Goal: Information Seeking & Learning: Learn about a topic

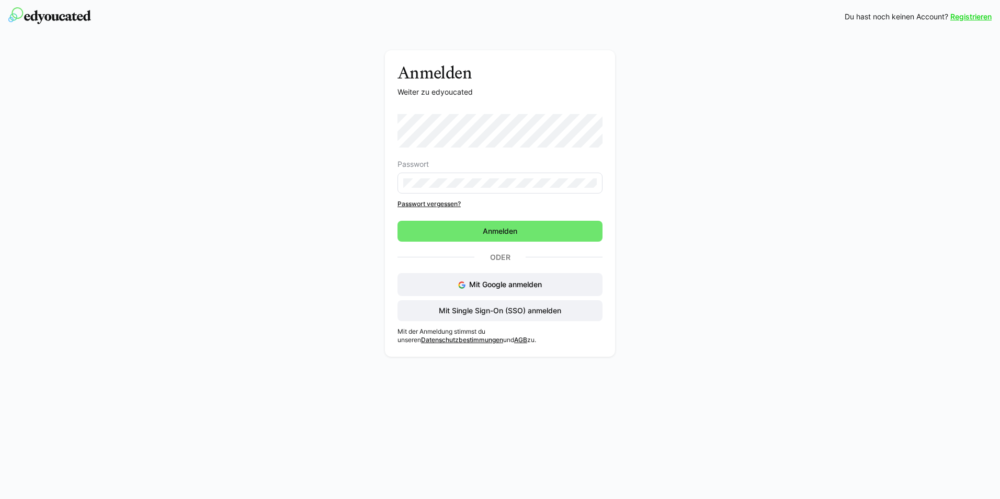
click at [508, 189] on eds-input at bounding box center [500, 183] width 205 height 21
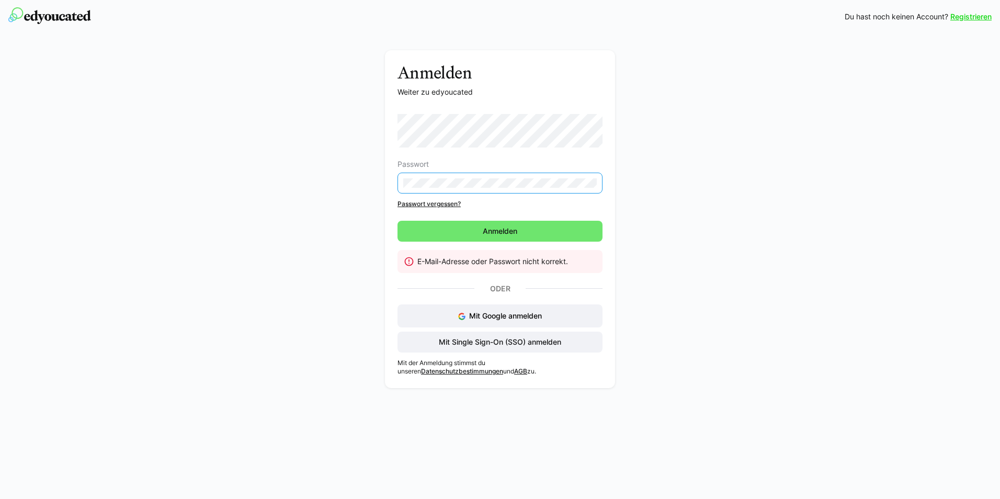
click at [373, 185] on div "Anmelden Weiter zu edyoucated Passwort Passwort vergessen? [GEOGRAPHIC_DATA] E-…" at bounding box center [501, 221] width 590 height 343
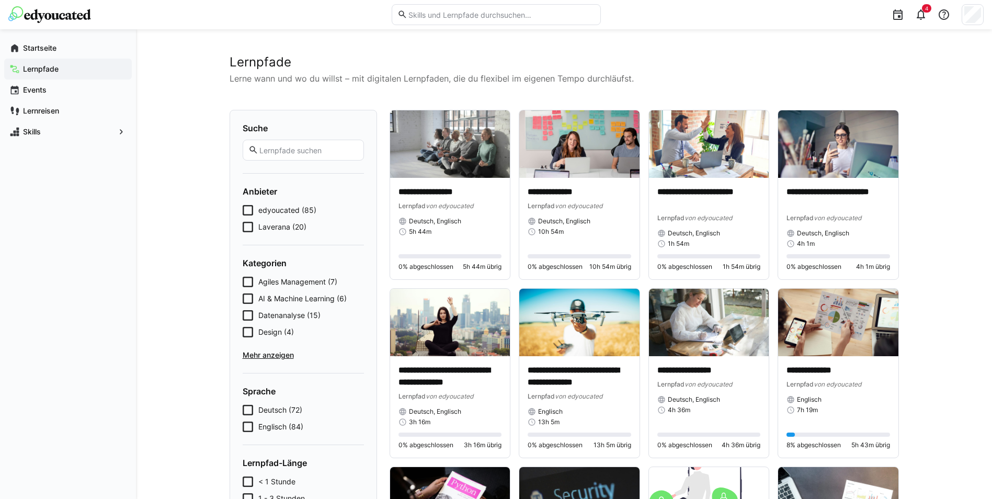
click at [537, 14] on input "text" at bounding box center [501, 14] width 187 height 9
type input "excel"
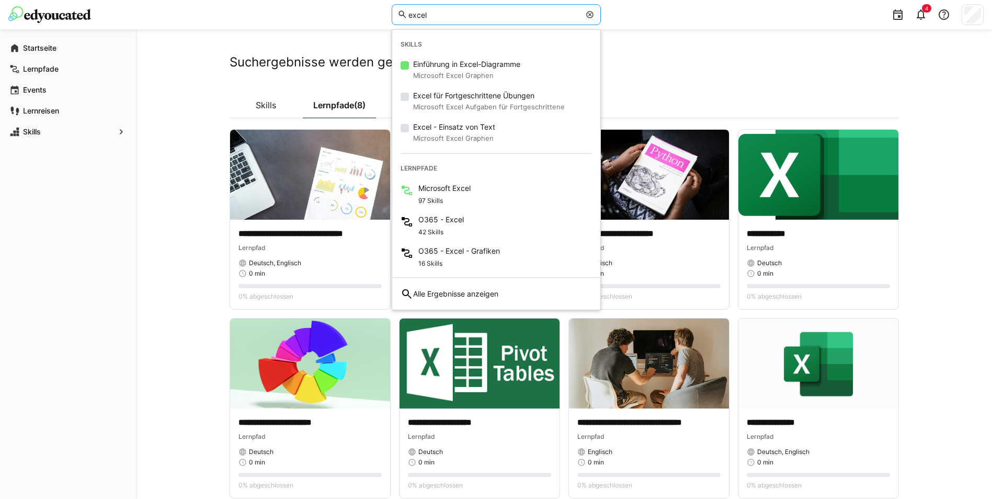
click at [682, 74] on app-search "**********" at bounding box center [565, 276] width 670 height 444
drag, startPoint x: 457, startPoint y: 15, endPoint x: 315, endPoint y: 12, distance: 141.8
click at [315, 12] on div "excel Skills Einführung in Excel-Diagramme Microsoft Excel Graphen Excel für Fo…" at bounding box center [496, 14] width 976 height 29
type input "pivot"
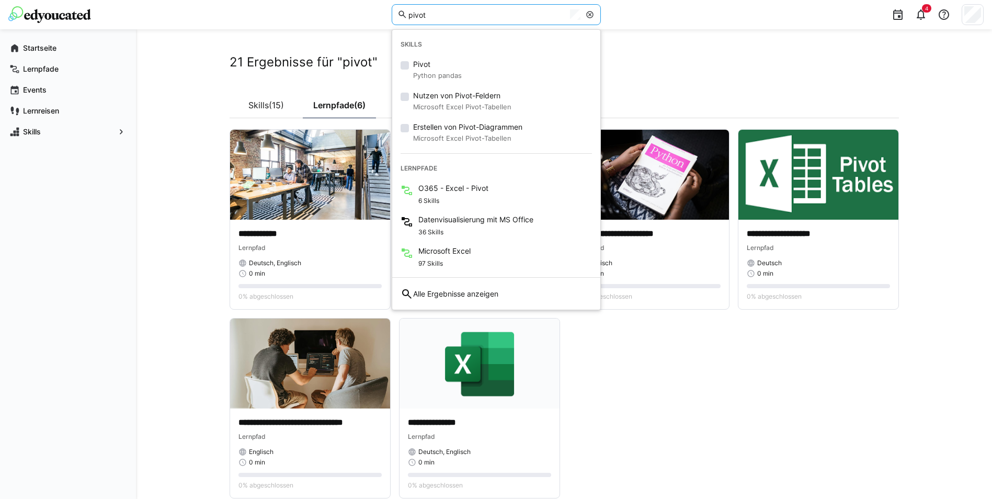
click at [715, 369] on app-cards-list "**********" at bounding box center [565, 313] width 670 height 369
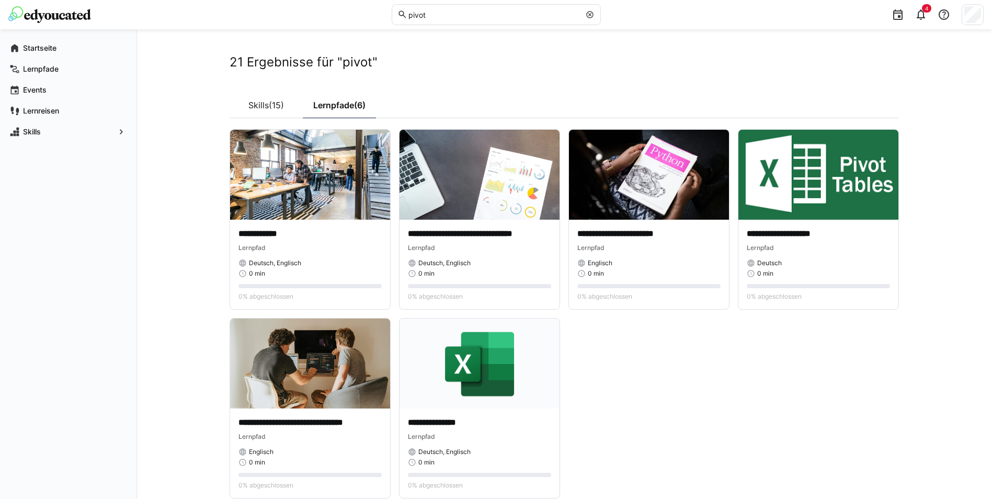
scroll to position [50, 0]
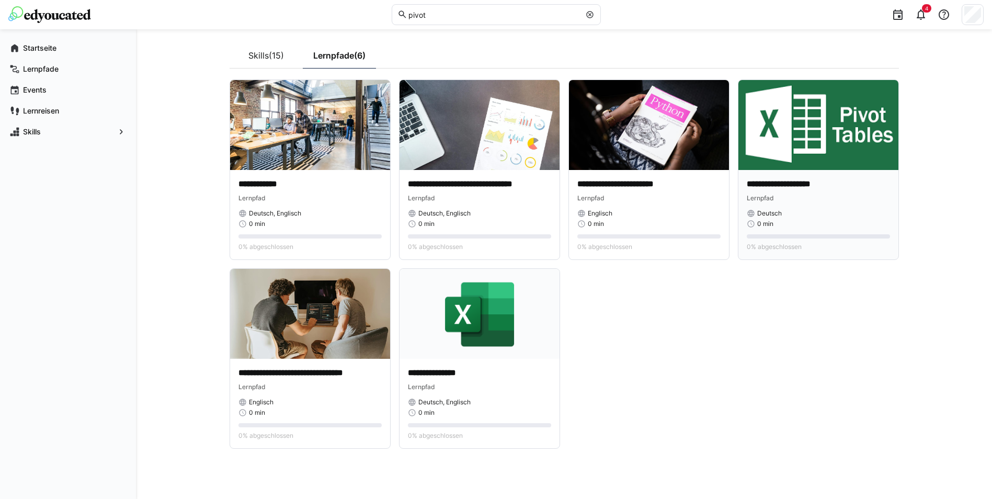
click at [821, 172] on div "**********" at bounding box center [819, 214] width 160 height 89
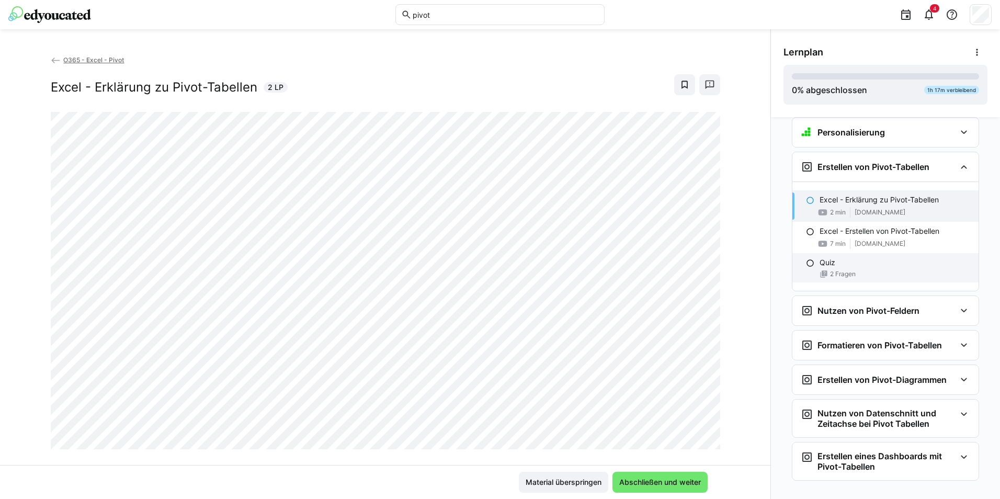
scroll to position [31, 0]
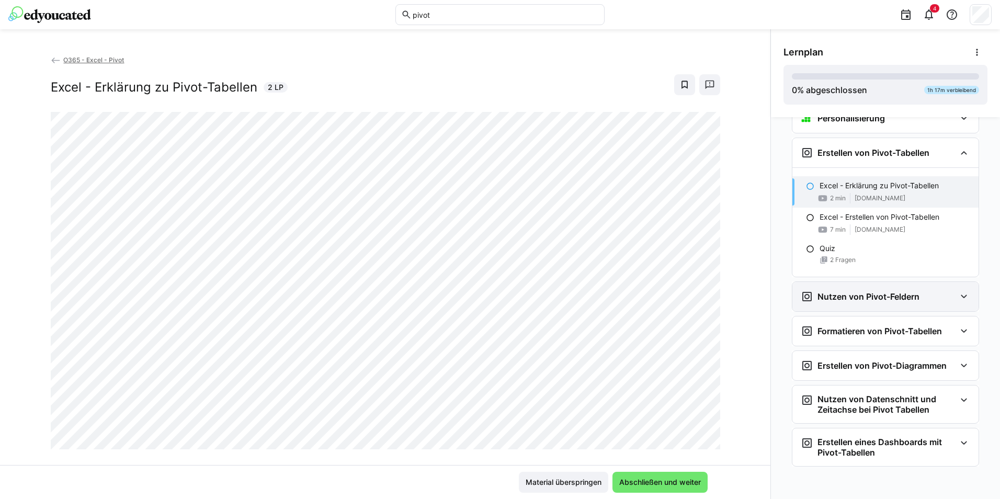
click at [906, 289] on div "Nutzen von Pivot-Feldern" at bounding box center [886, 296] width 186 height 29
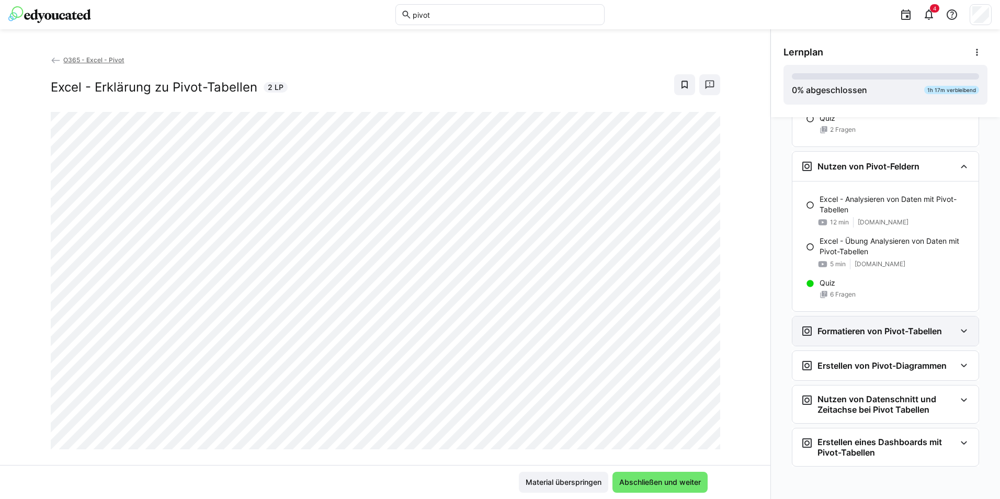
click at [908, 325] on div "Formatieren von Pivot-Tabellen" at bounding box center [871, 331] width 141 height 13
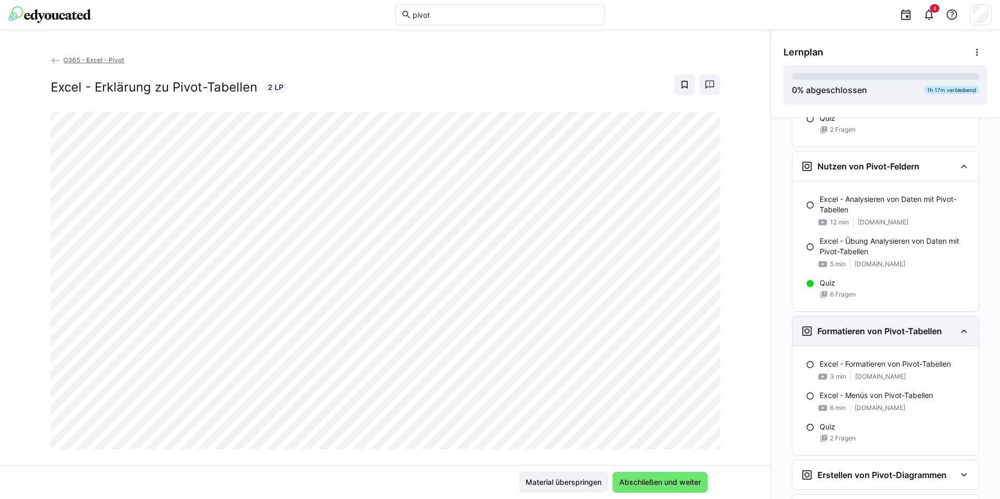
scroll to position [270, 0]
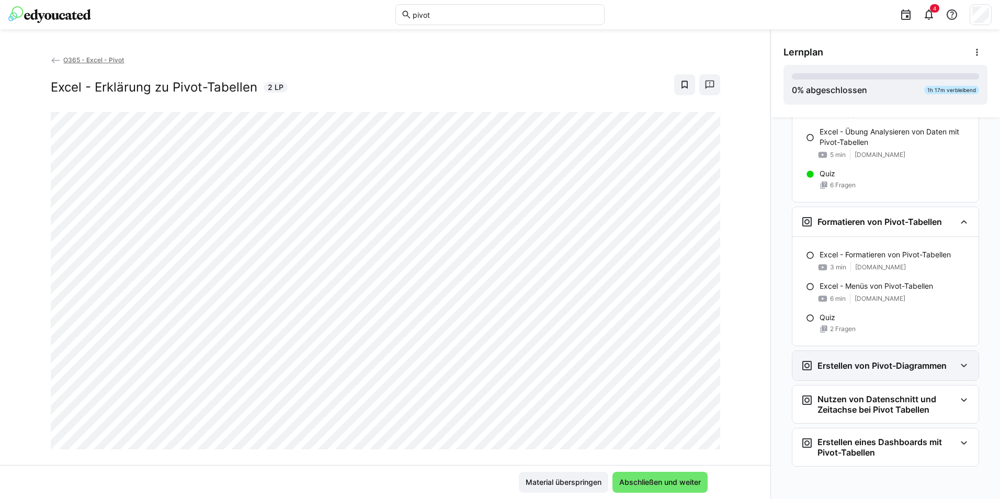
click at [928, 366] on h3 "Erstellen von Pivot-Diagrammen" at bounding box center [882, 365] width 129 height 10
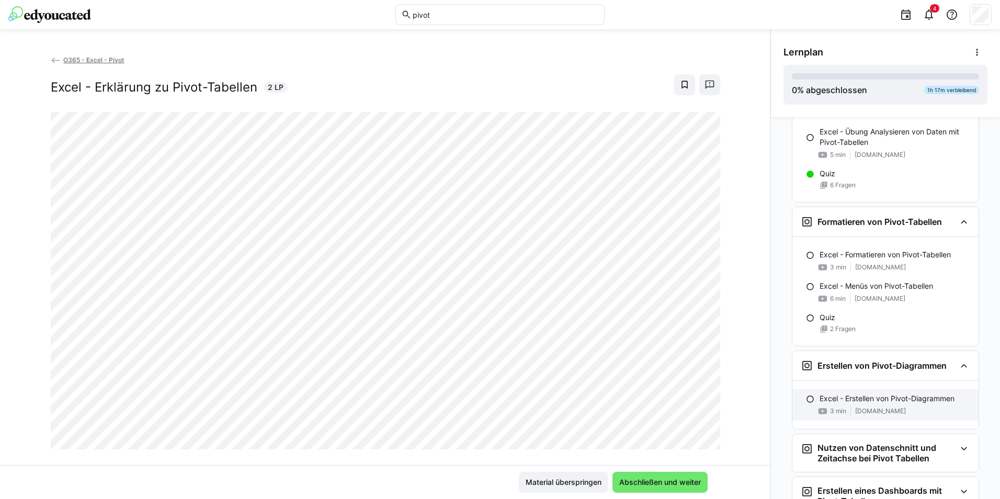
click at [896, 394] on p "Excel - Erstellen von Pivot-Diagrammen" at bounding box center [887, 398] width 135 height 10
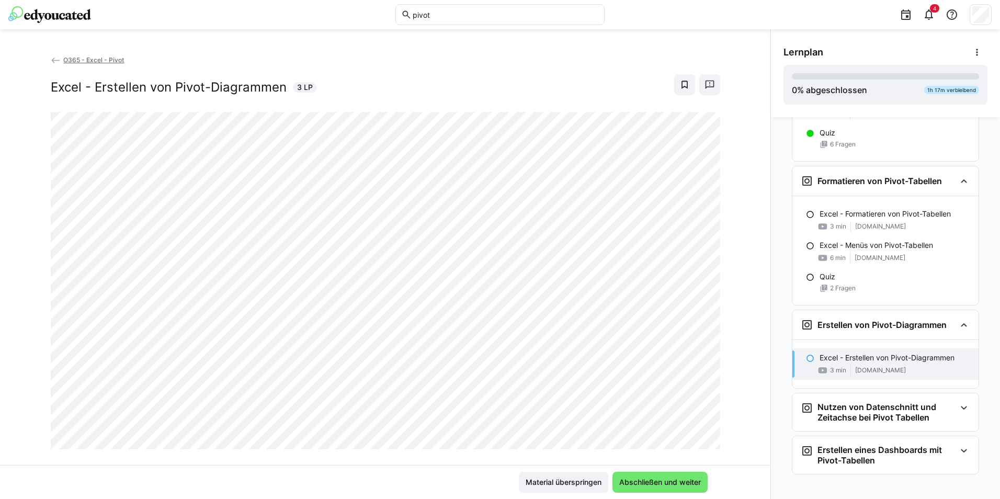
scroll to position [319, 0]
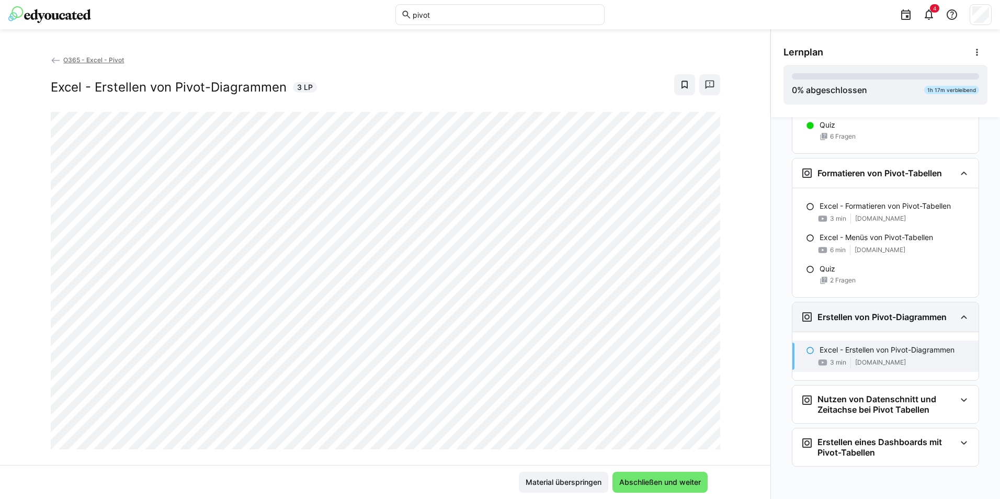
click at [888, 327] on div "Erstellen von Pivot-Diagrammen" at bounding box center [886, 316] width 186 height 29
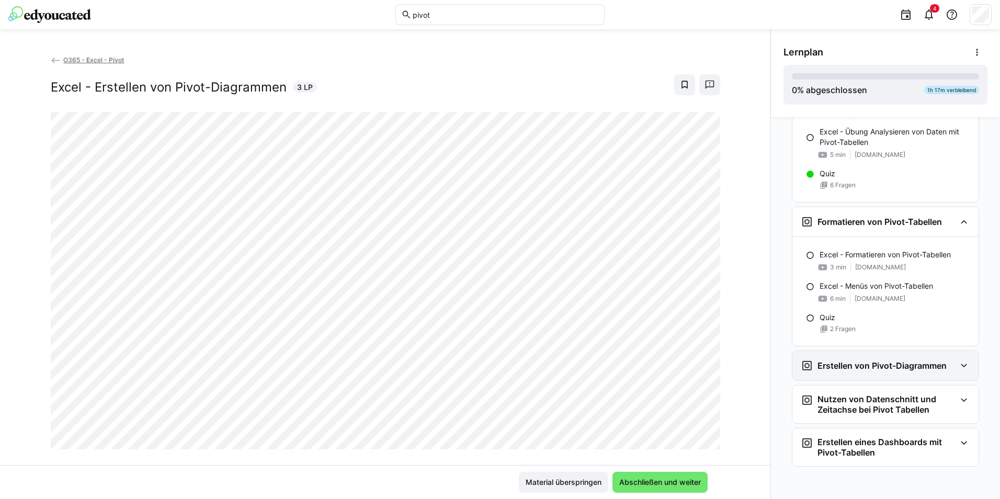
scroll to position [270, 0]
click at [881, 369] on h3 "Erstellen von Pivot-Diagrammen" at bounding box center [882, 365] width 129 height 10
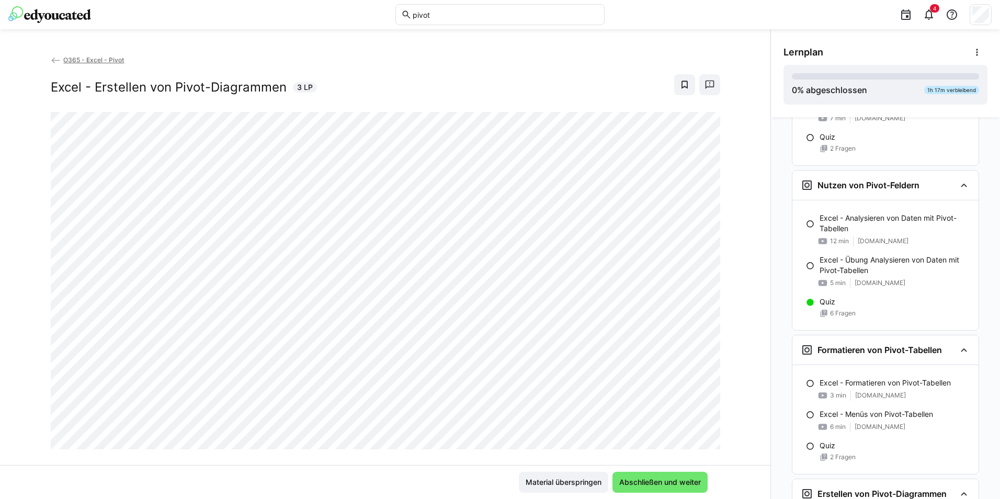
scroll to position [110, 0]
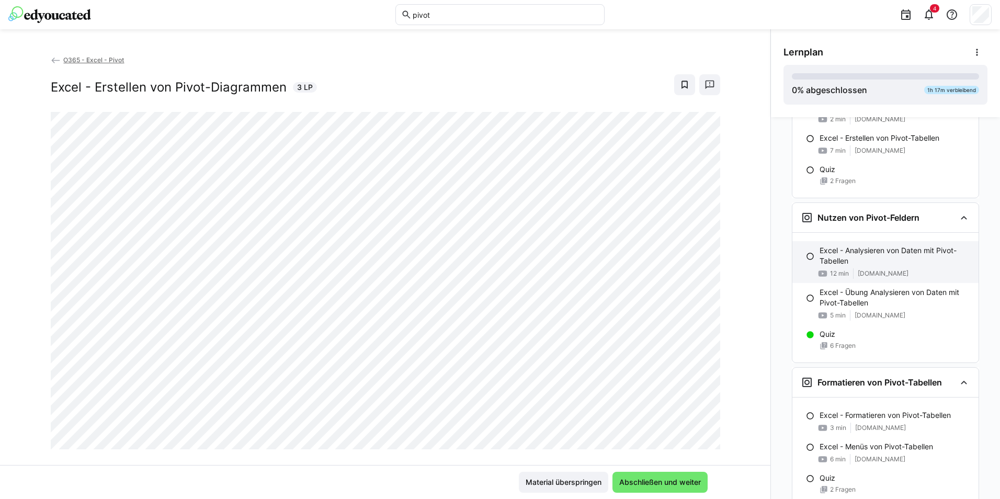
click at [882, 263] on p "Excel - Analysieren von Daten mit Pivot-Tabellen" at bounding box center [895, 255] width 151 height 21
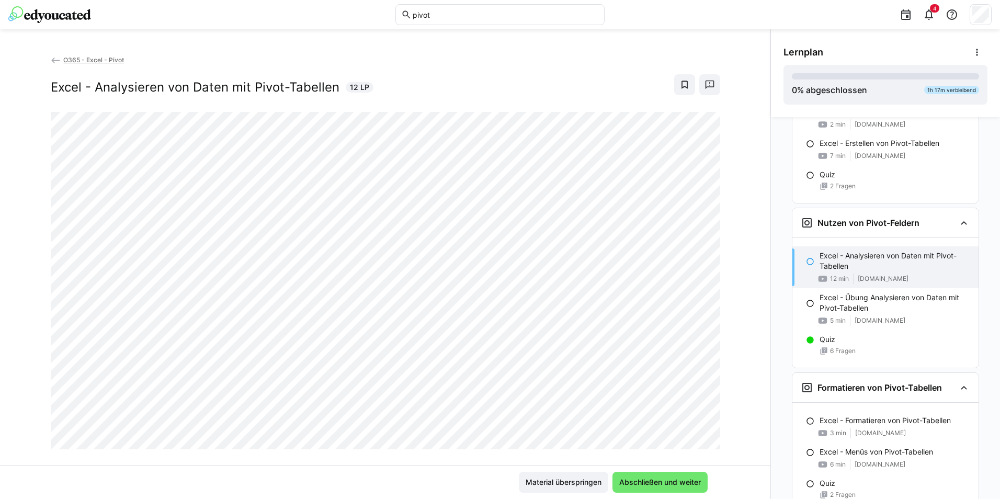
scroll to position [0, 0]
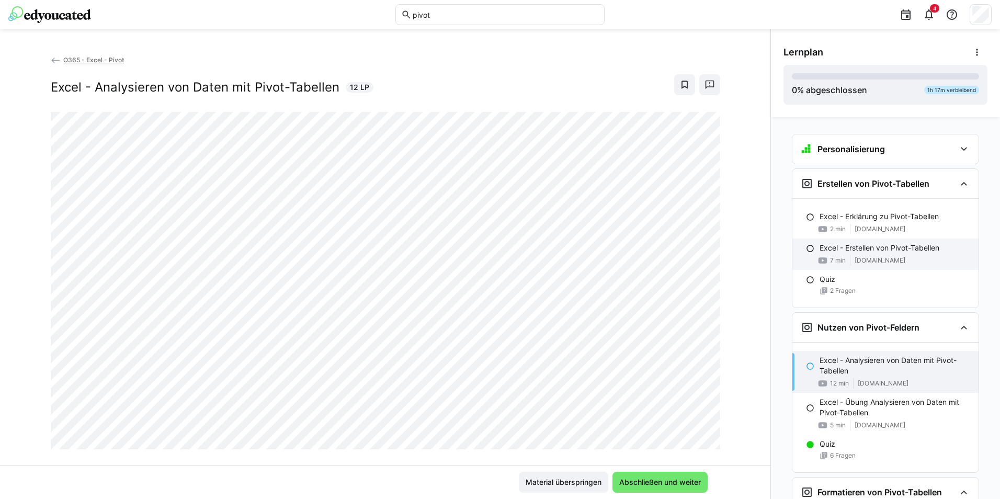
click at [863, 265] on div "7 min [DOMAIN_NAME]" at bounding box center [895, 260] width 151 height 10
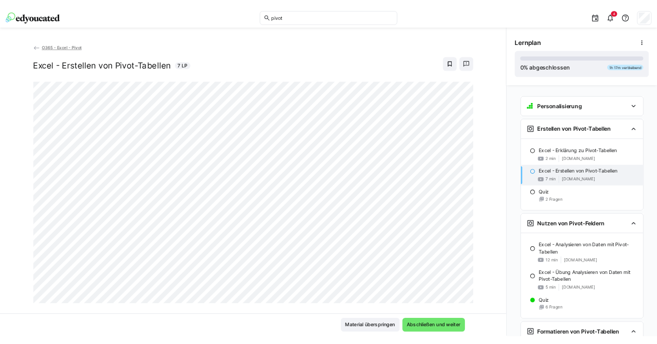
scroll to position [51, 0]
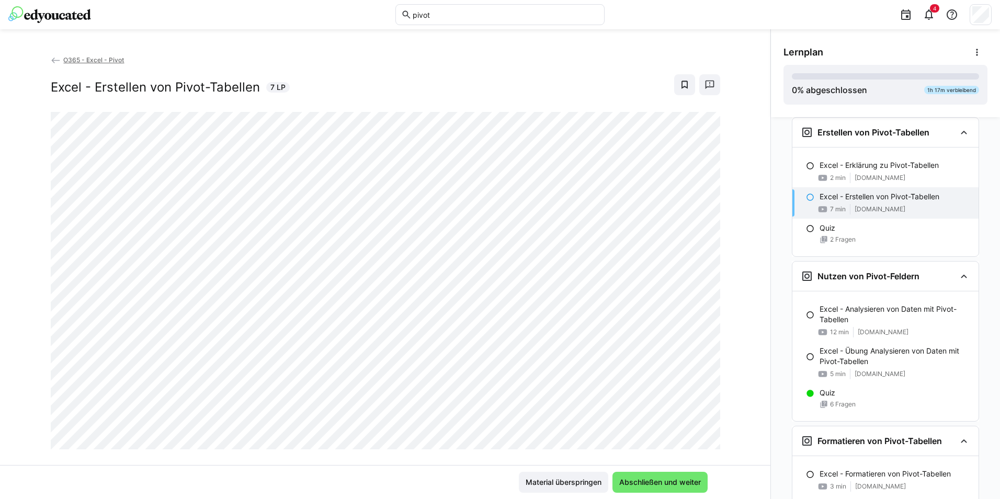
click at [427, 456] on div "O365 - Excel - Pivot Excel - Erstellen von Pivot-Tabellen 7 LP" at bounding box center [385, 259] width 771 height 411
click at [486, 486] on div "Material überspringen Abschließen und weiter" at bounding box center [385, 482] width 644 height 21
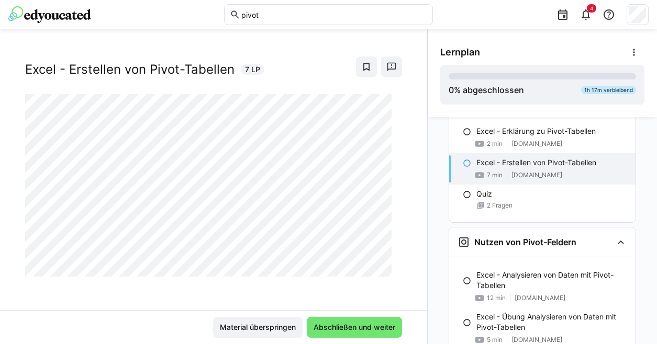
scroll to position [208, 0]
